Goal: Information Seeking & Learning: Stay updated

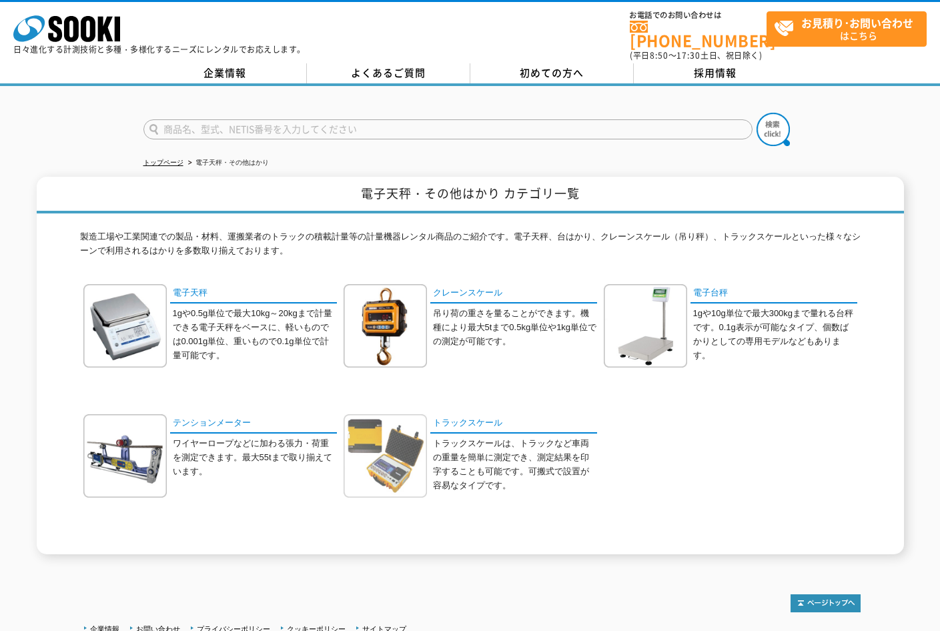
click at [392, 424] on img at bounding box center [385, 455] width 83 height 83
click at [472, 415] on link "トラックスケール" at bounding box center [513, 423] width 167 height 19
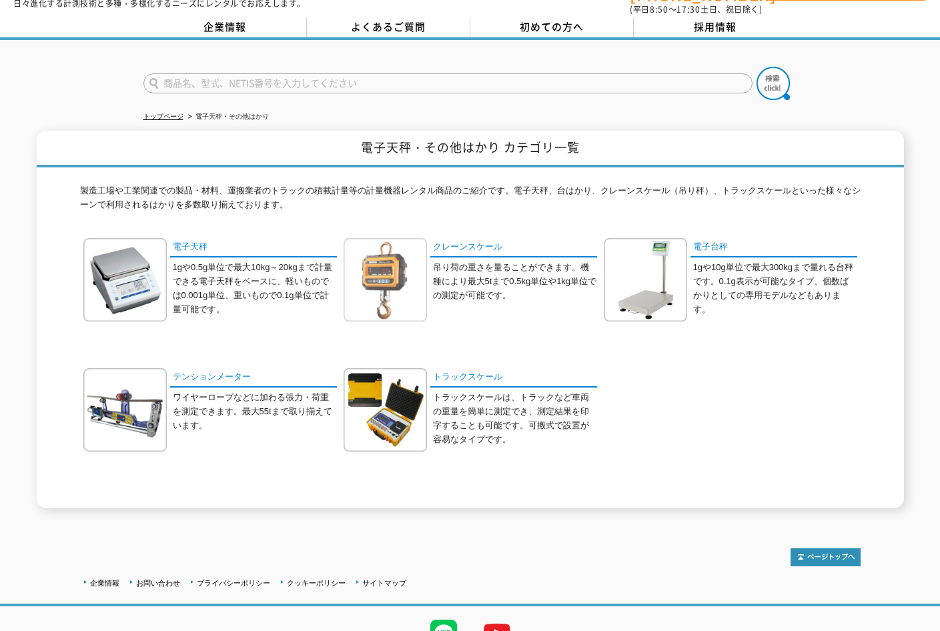
scroll to position [105, 0]
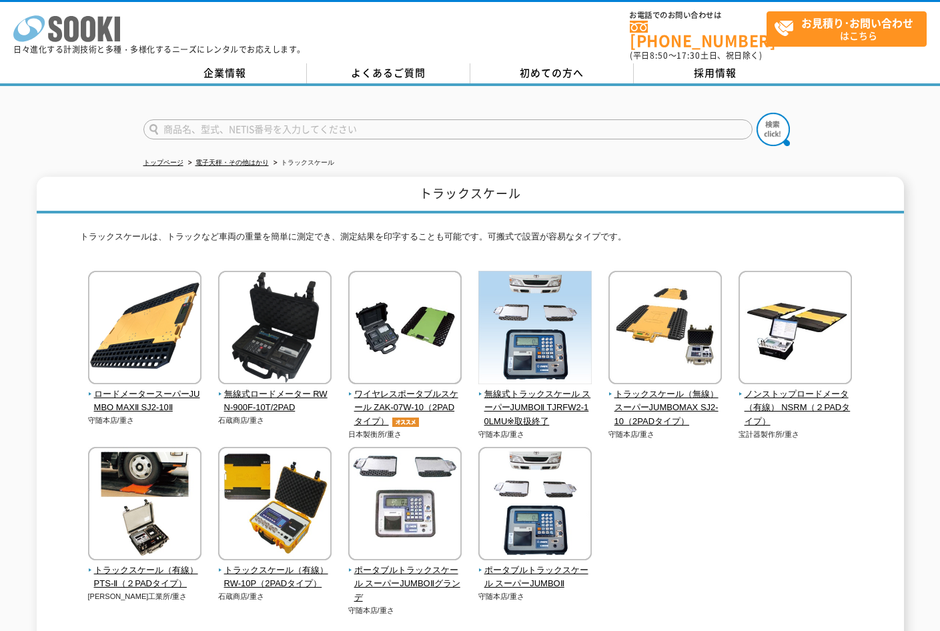
click at [61, 39] on icon "株式会社 ソーキ" at bounding box center [66, 28] width 107 height 27
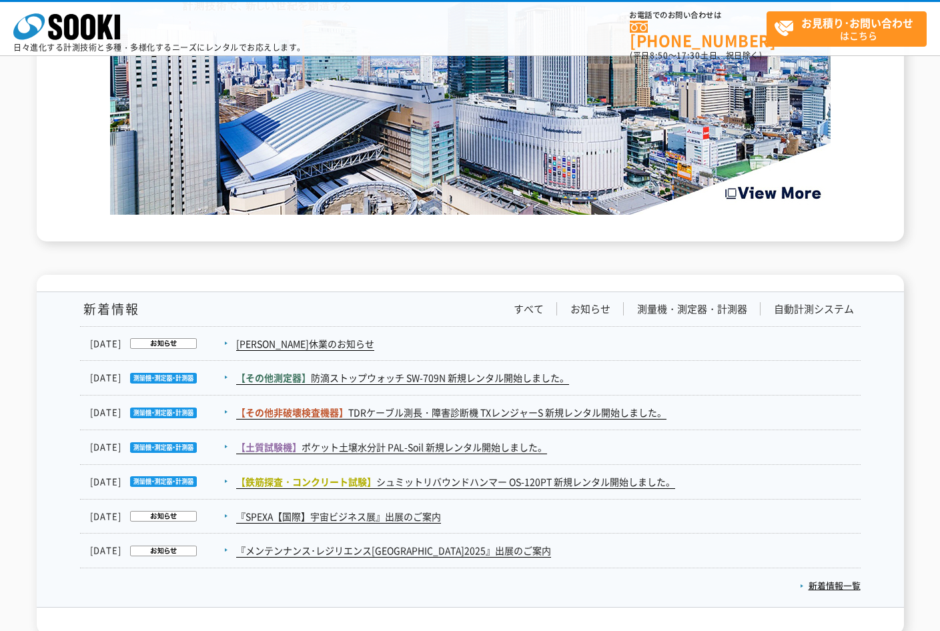
scroll to position [2002, 0]
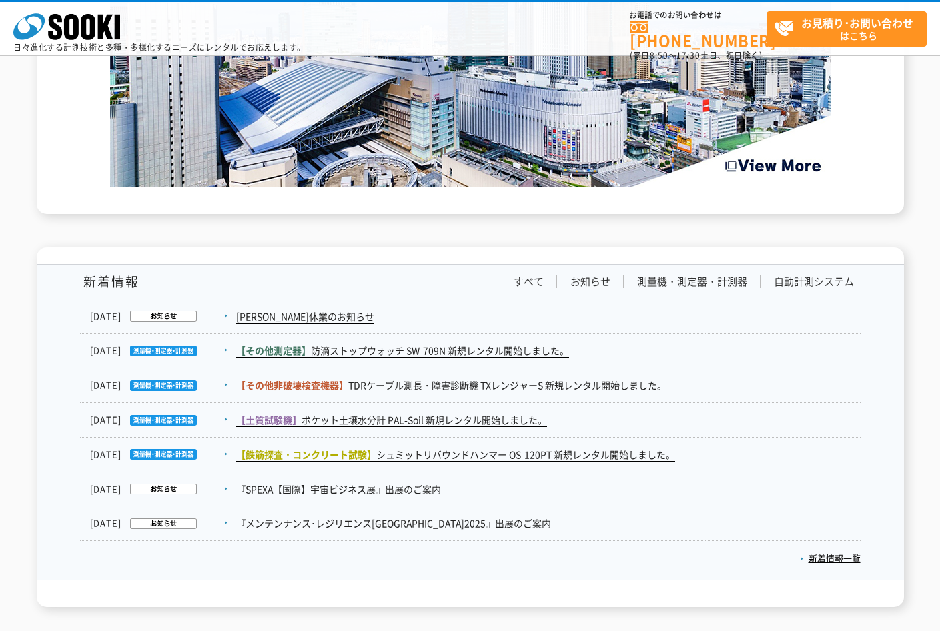
click at [290, 324] on dd "[PERSON_NAME]休業のお知らせ" at bounding box center [470, 317] width 781 height 35
click at [306, 319] on link "[PERSON_NAME]休業のお知らせ" at bounding box center [305, 317] width 138 height 14
